Goal: Task Accomplishment & Management: Use online tool/utility

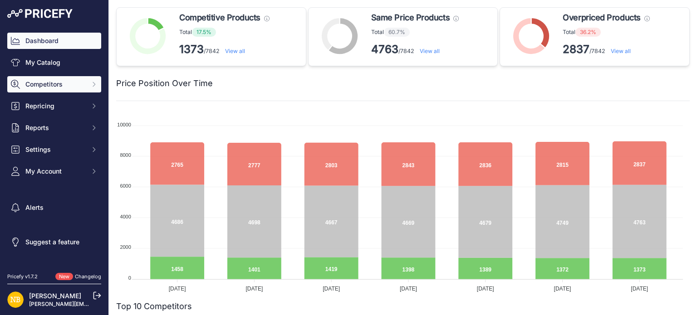
click at [100, 85] on button "Competitors" at bounding box center [54, 84] width 94 height 16
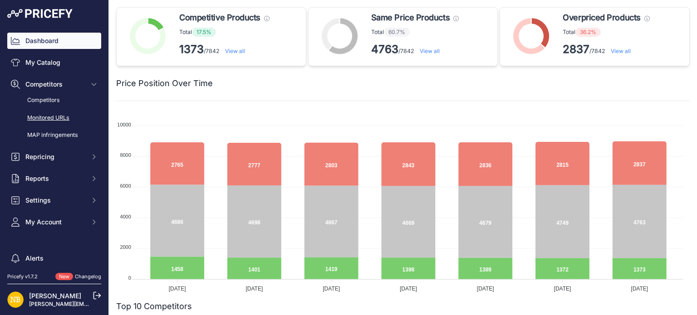
click at [57, 121] on link "Monitored URLs" at bounding box center [54, 118] width 94 height 16
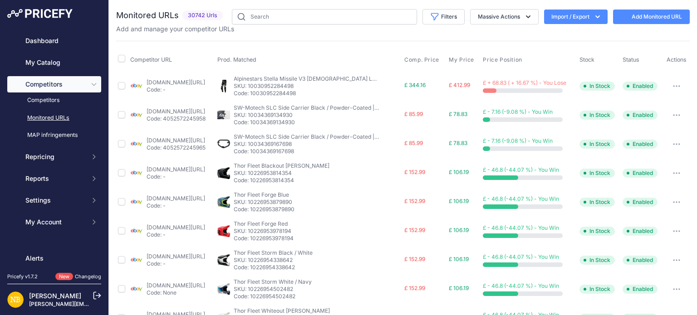
click at [572, 18] on button "Import / Export" at bounding box center [576, 17] width 64 height 15
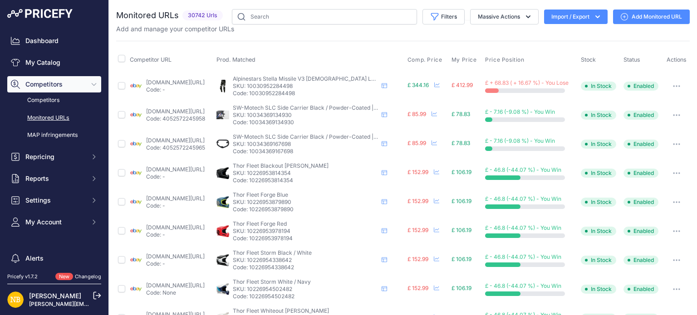
click at [577, 18] on button "Import / Export" at bounding box center [576, 17] width 64 height 15
click at [564, 51] on div "Export" at bounding box center [575, 52] width 73 height 16
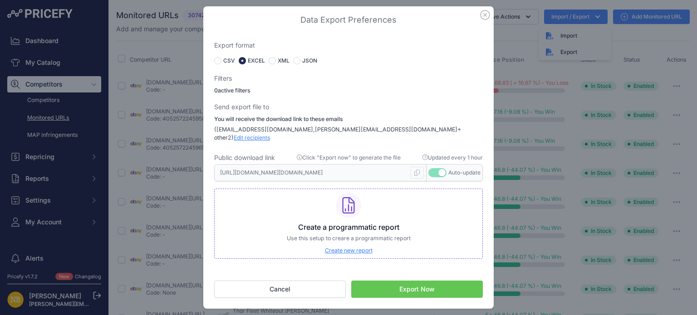
click at [427, 285] on button "Export Now" at bounding box center [417, 289] width 132 height 17
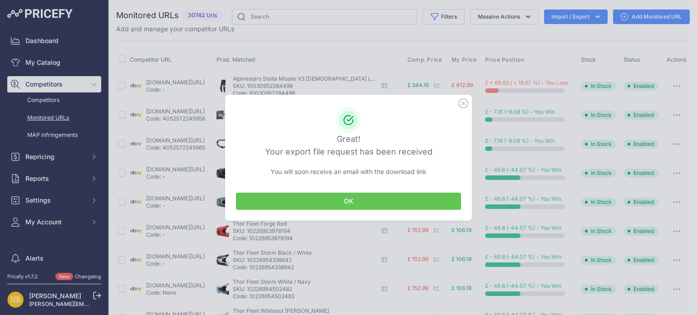
click at [356, 200] on button "OK" at bounding box center [348, 201] width 225 height 17
